Goal: Task Accomplishment & Management: Manage account settings

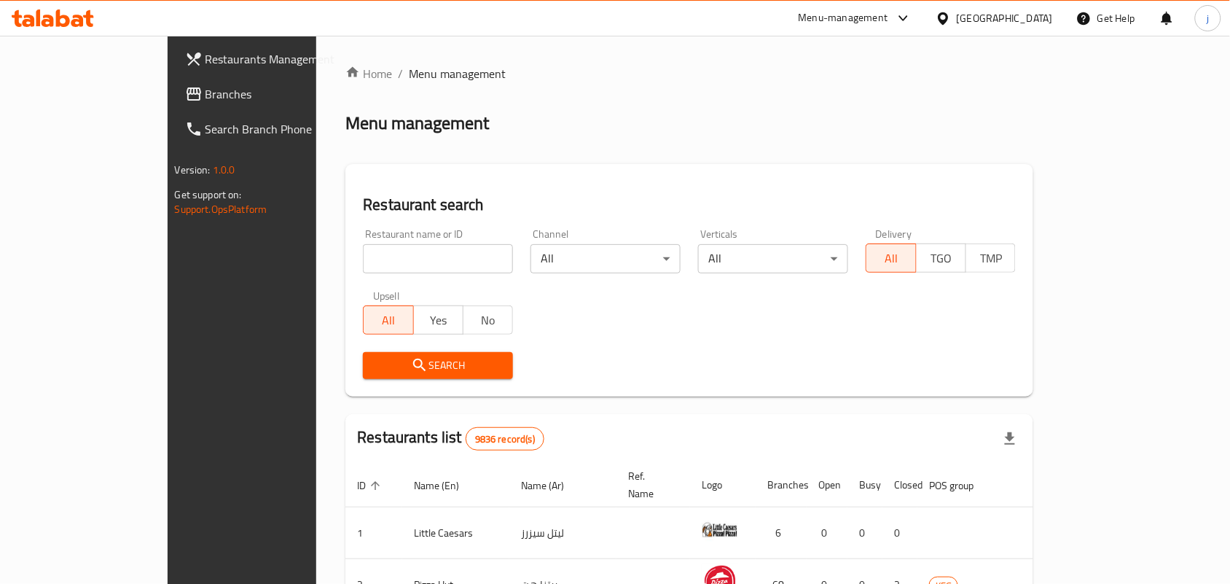
click at [1040, 20] on div "Kuwait" at bounding box center [1005, 18] width 96 height 16
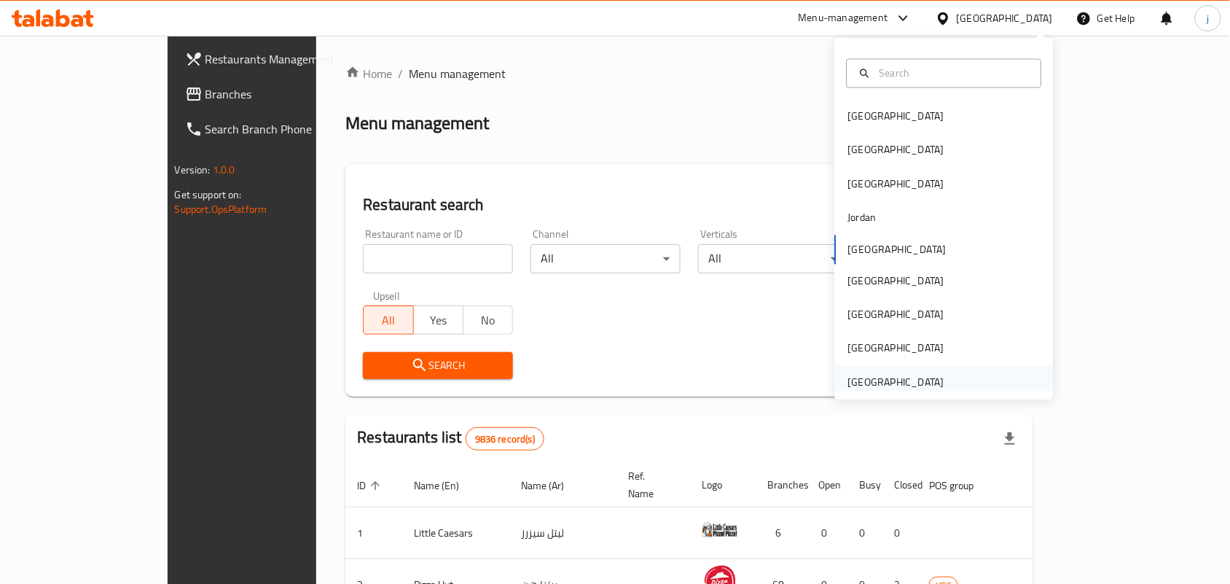
click at [926, 370] on div "[GEOGRAPHIC_DATA]" at bounding box center [895, 382] width 119 height 34
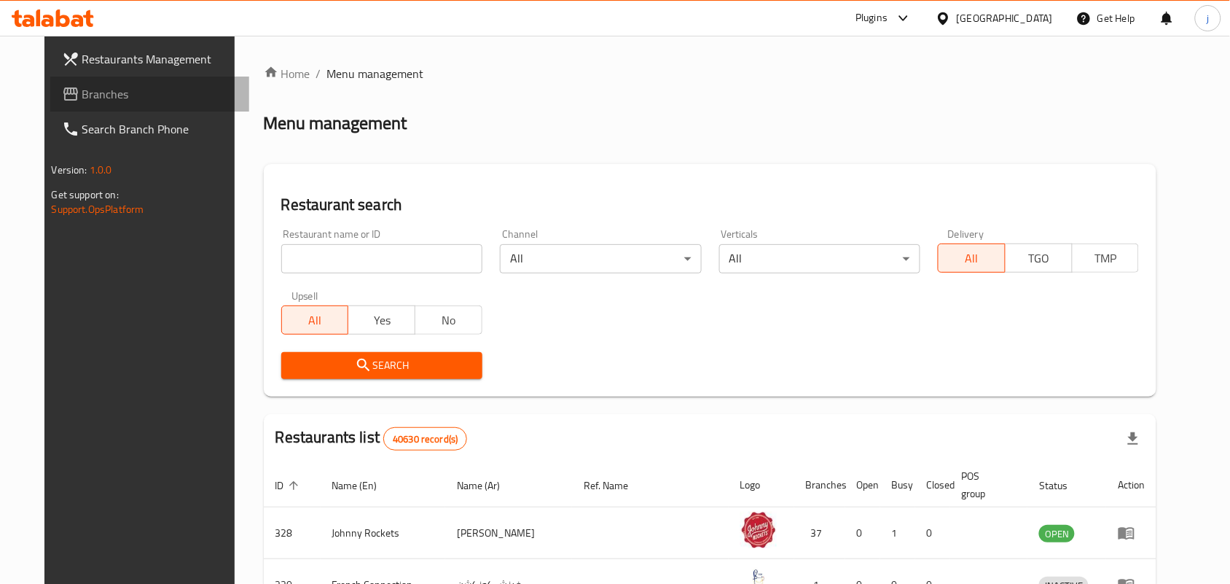
click at [82, 93] on span "Branches" at bounding box center [160, 93] width 156 height 17
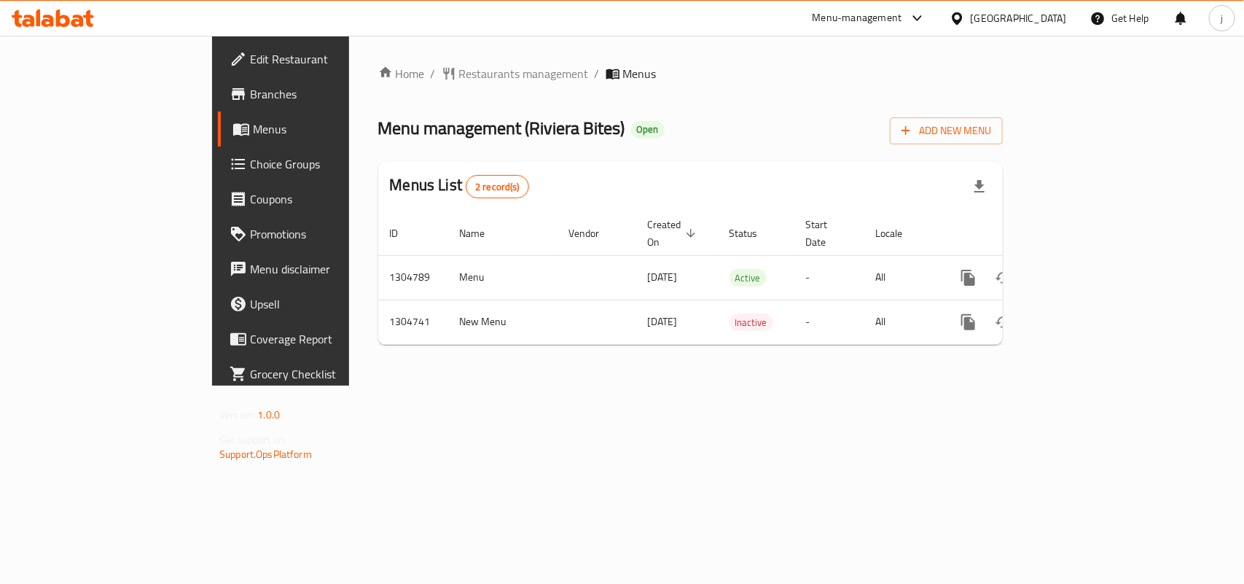
click at [459, 77] on span "Restaurants management" at bounding box center [524, 73] width 130 height 17
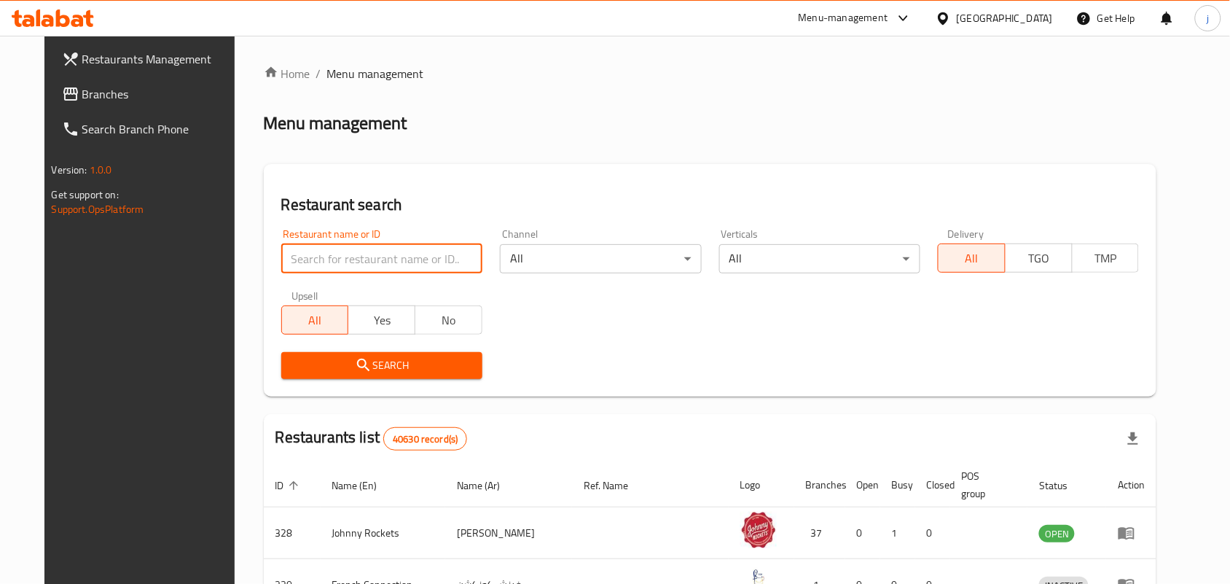
click at [350, 252] on input "search" at bounding box center [381, 258] width 201 height 29
paste input "703322"
type input "703322"
click button "Search" at bounding box center [381, 365] width 201 height 27
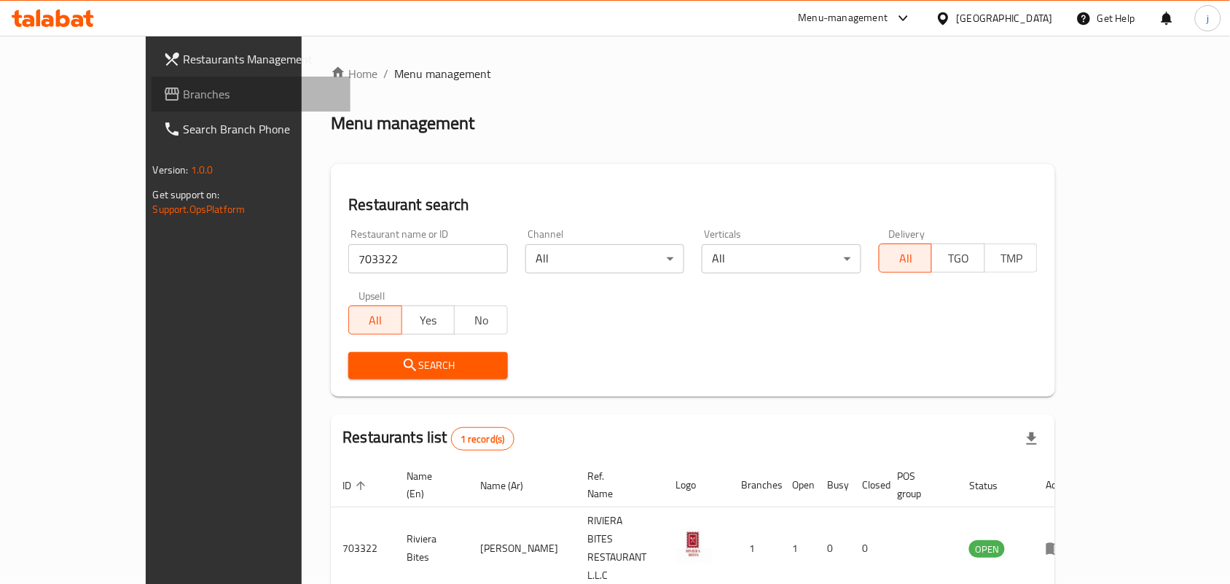
click at [184, 95] on span "Branches" at bounding box center [262, 93] width 156 height 17
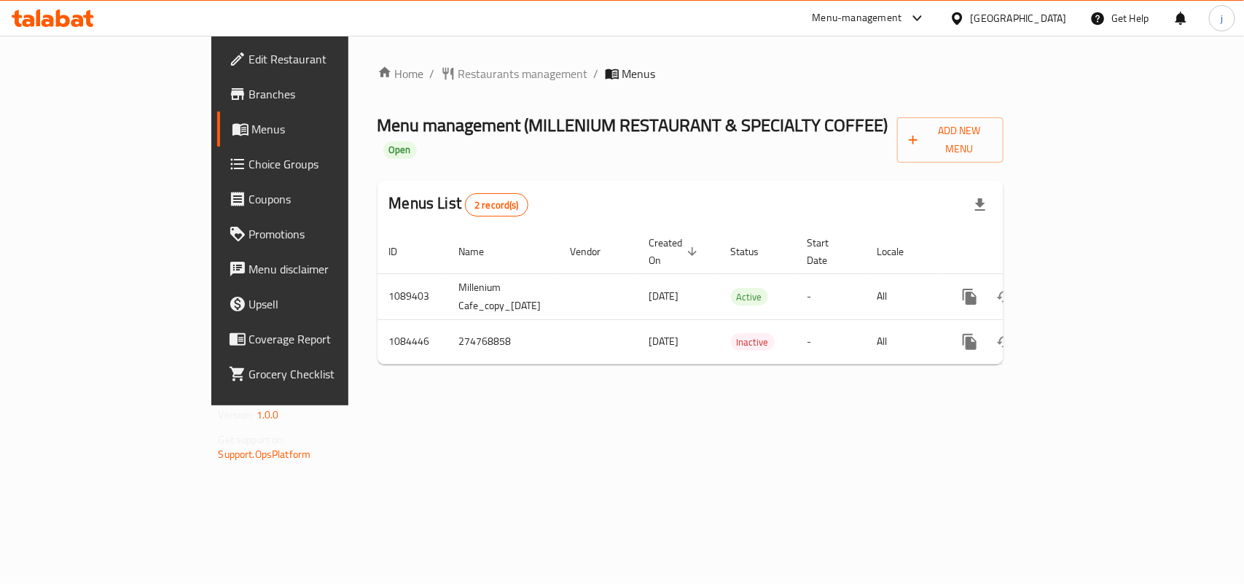
click at [458, 78] on span "Restaurants management" at bounding box center [523, 73] width 130 height 17
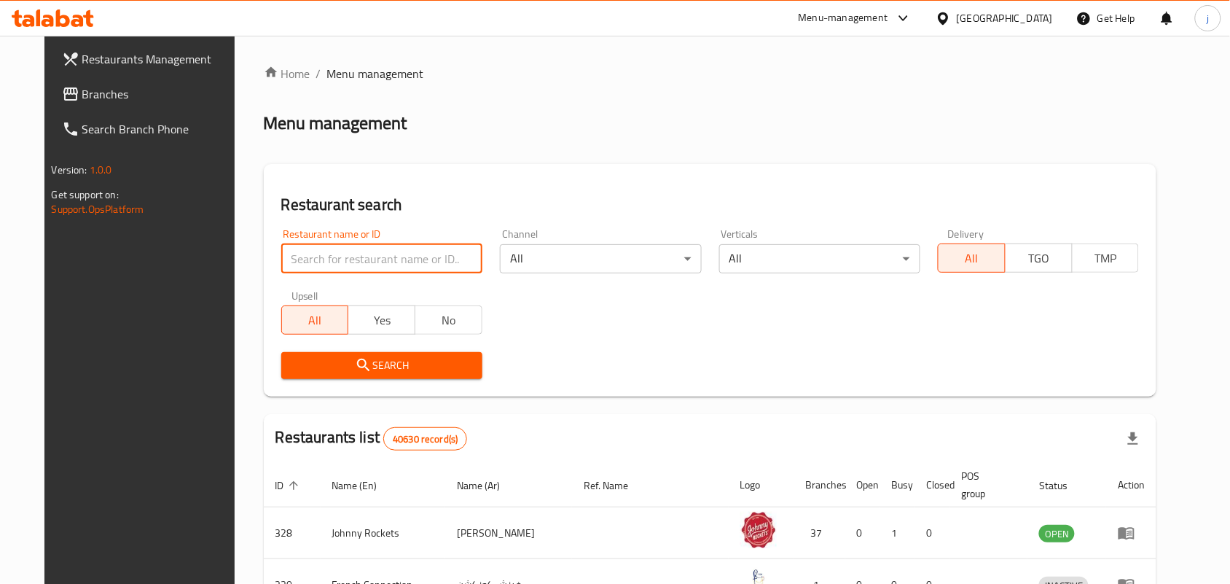
click at [414, 256] on input "search" at bounding box center [381, 258] width 201 height 29
paste input "664511"
type input "664511"
click button "Search" at bounding box center [381, 365] width 201 height 27
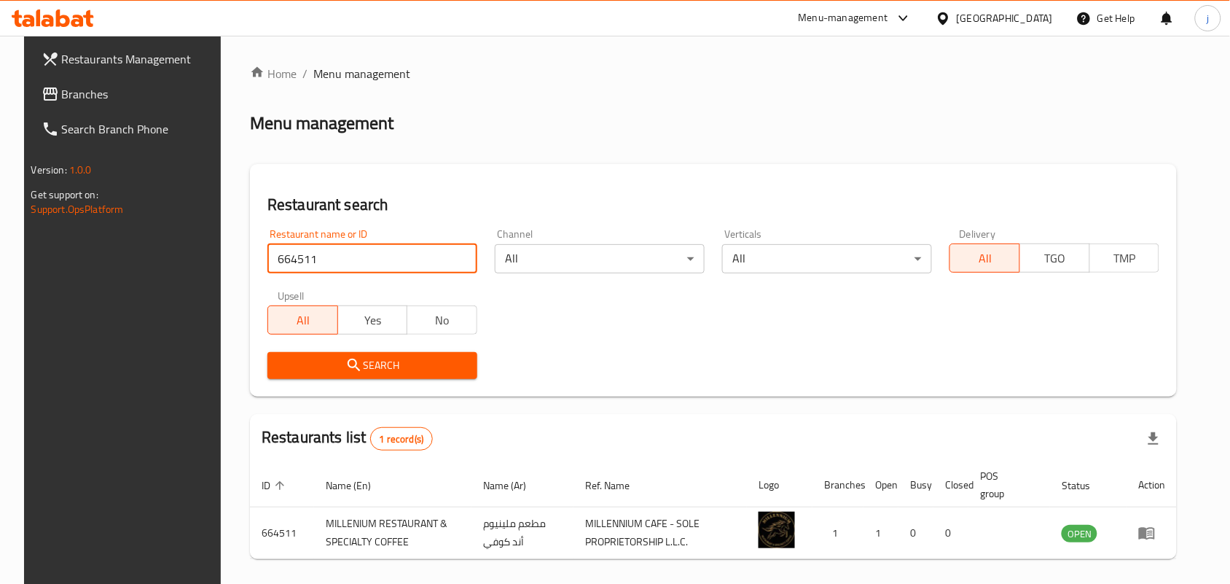
click at [42, 95] on icon at bounding box center [50, 93] width 17 height 17
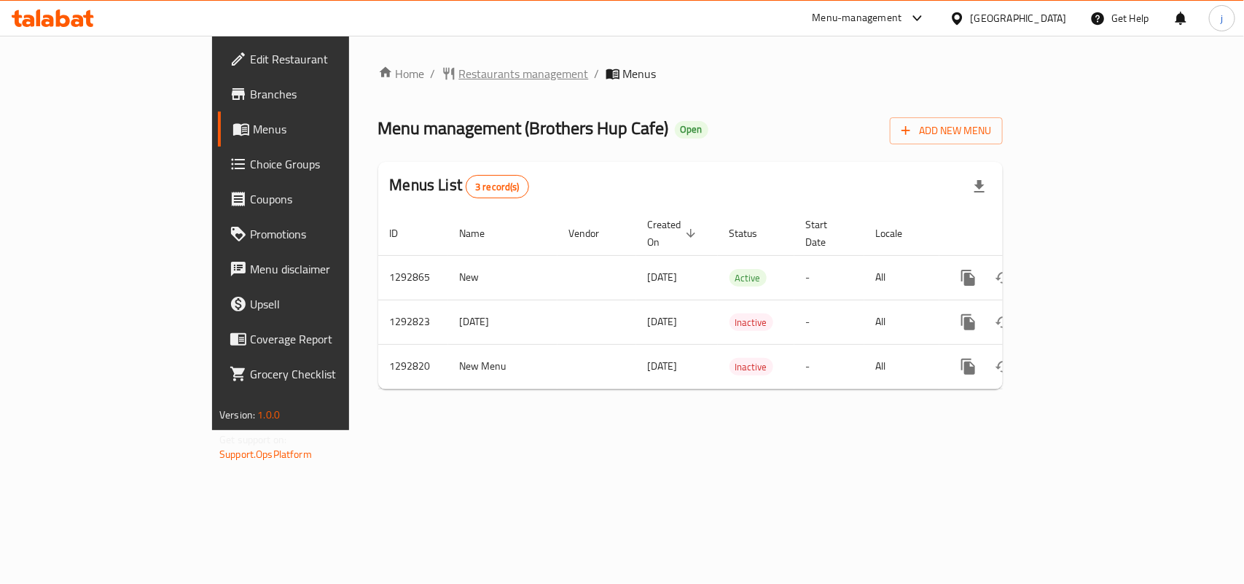
click at [459, 73] on span "Restaurants management" at bounding box center [524, 73] width 130 height 17
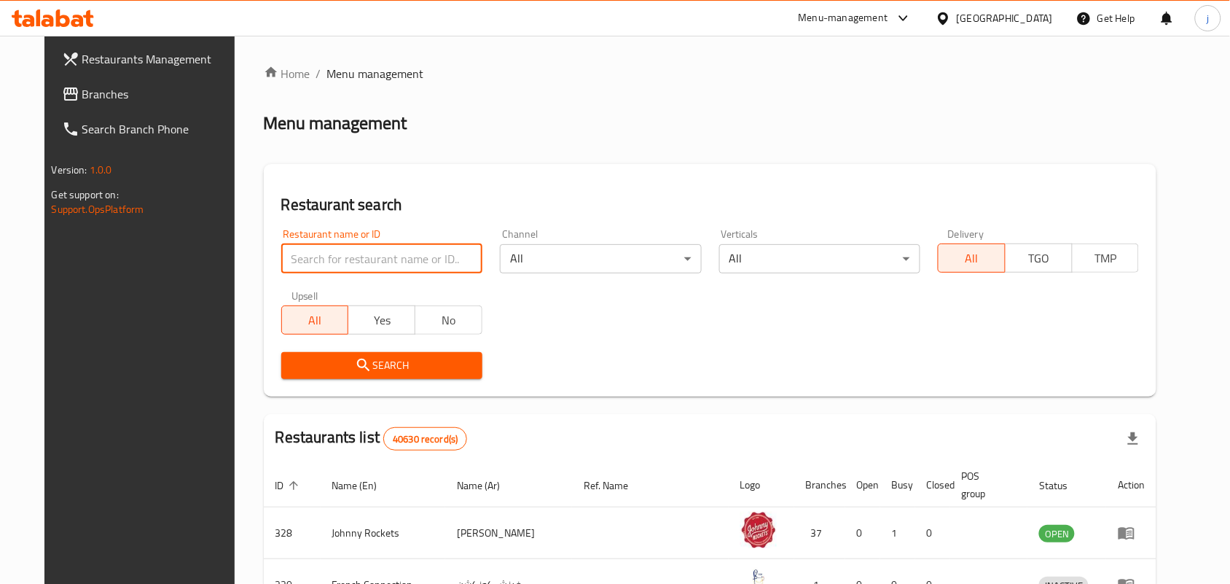
click at [397, 257] on input "search" at bounding box center [381, 258] width 201 height 29
paste input "698835"
type input "698835"
click button "Search" at bounding box center [381, 365] width 201 height 27
